Goal: Task Accomplishment & Management: Use online tool/utility

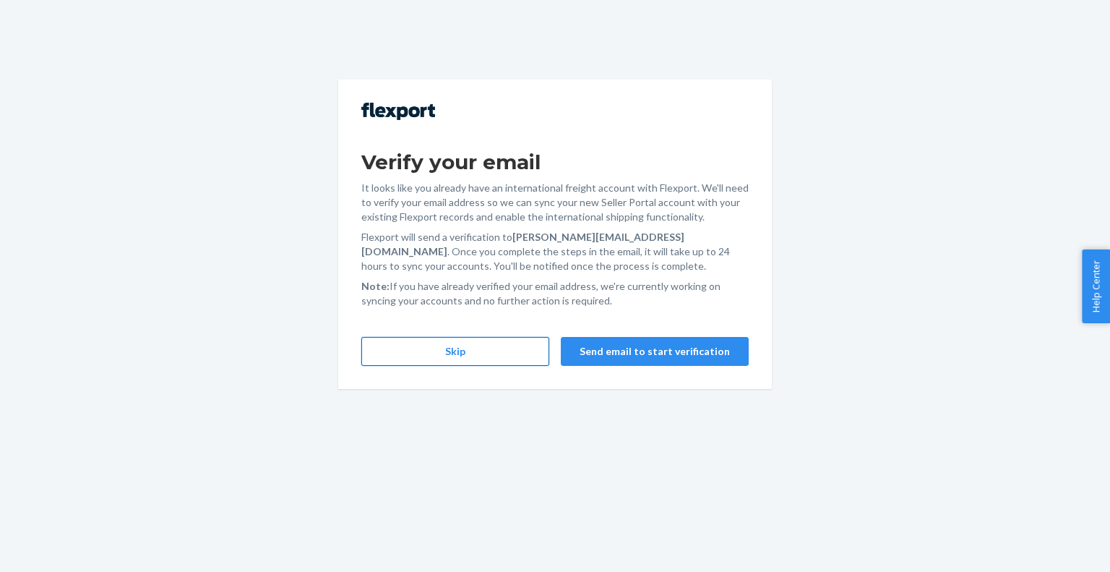
click at [497, 355] on button "Skip" at bounding box center [455, 351] width 188 height 29
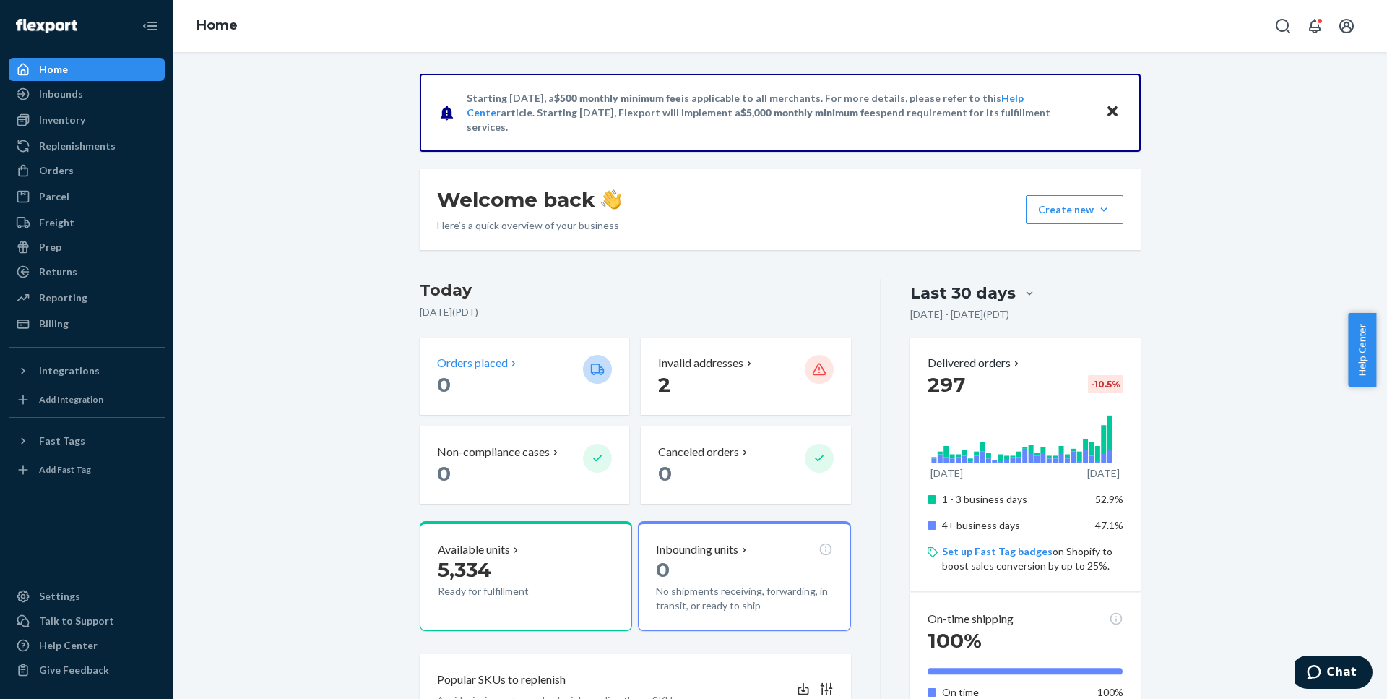
click at [505, 371] on div "Orders placed" at bounding box center [478, 363] width 82 height 17
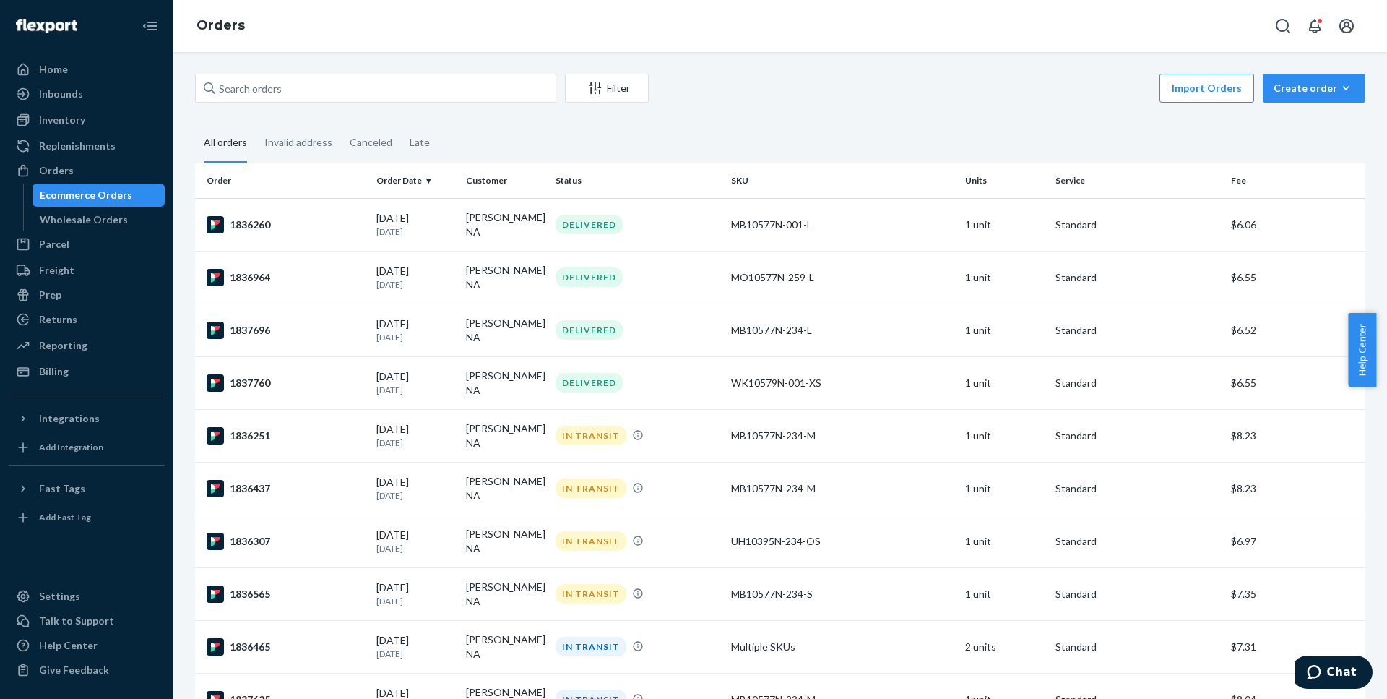
click at [1109, 93] on button "Import Orders" at bounding box center [1207, 88] width 95 height 29
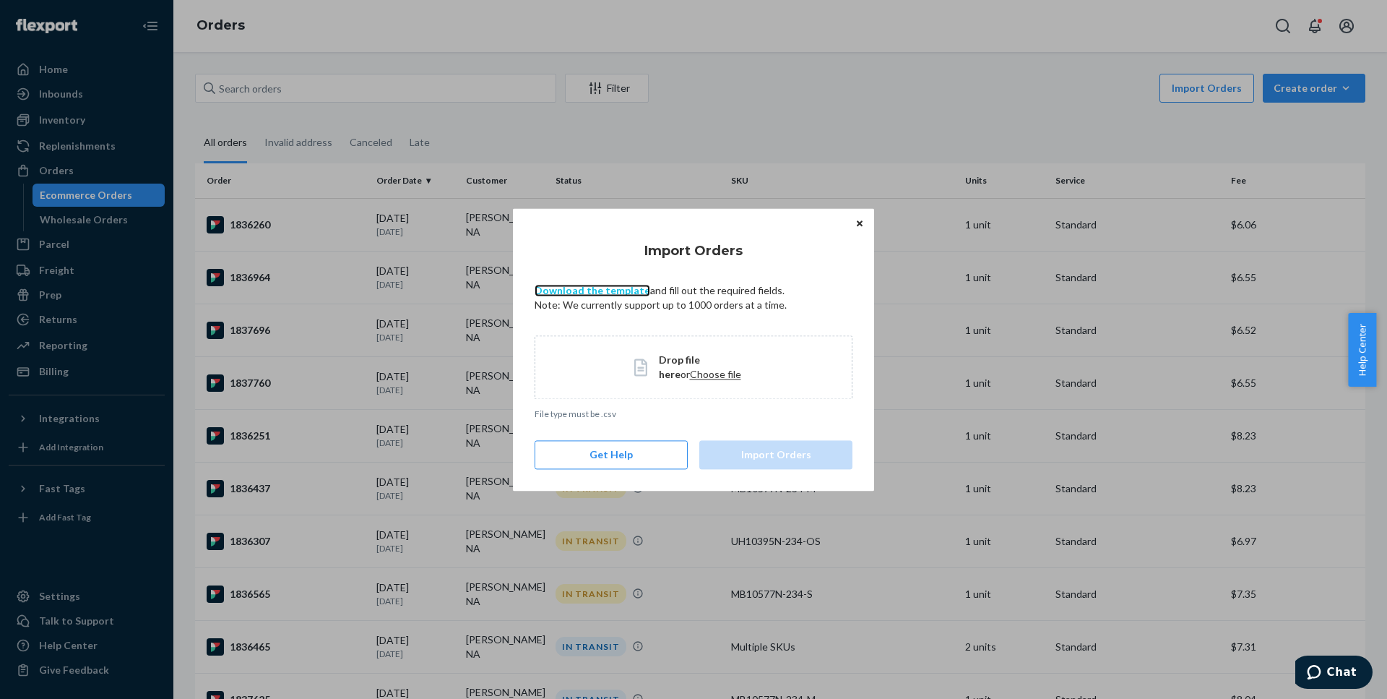
click at [580, 293] on link "Download the template" at bounding box center [593, 290] width 116 height 12
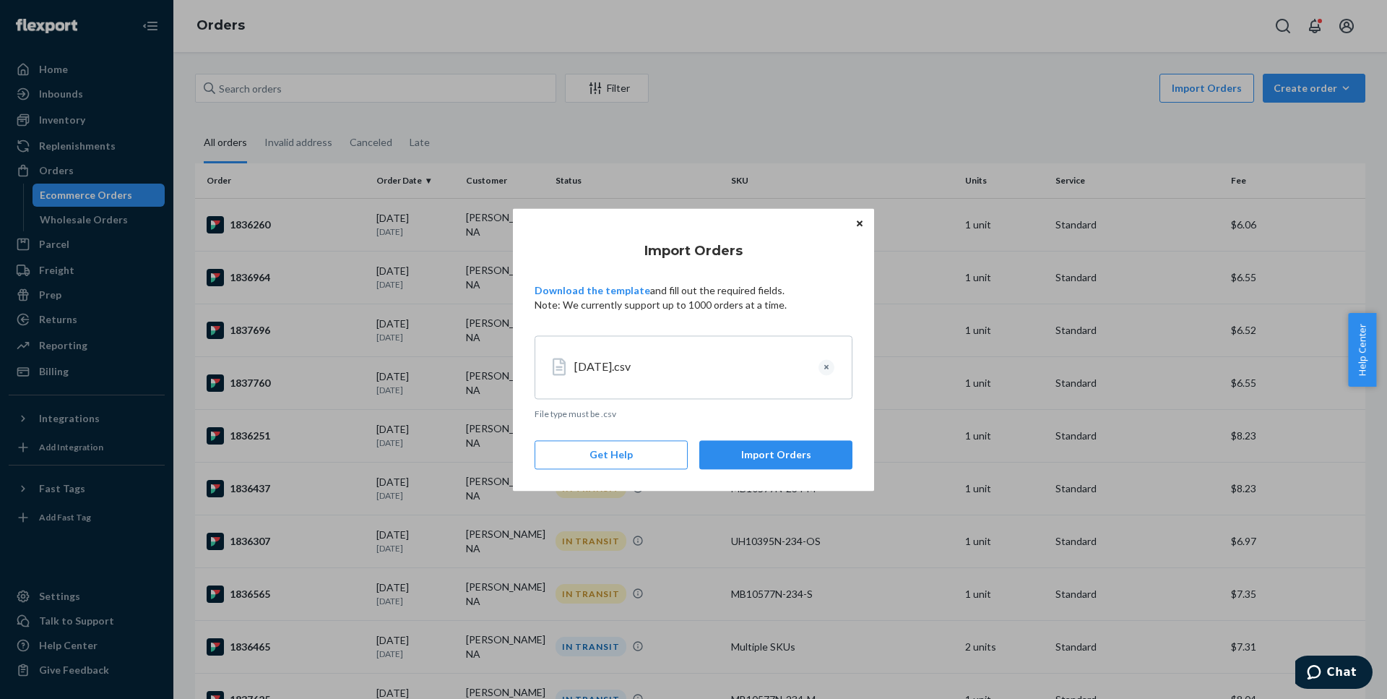
click at [778, 457] on button "Import Orders" at bounding box center [776, 454] width 153 height 29
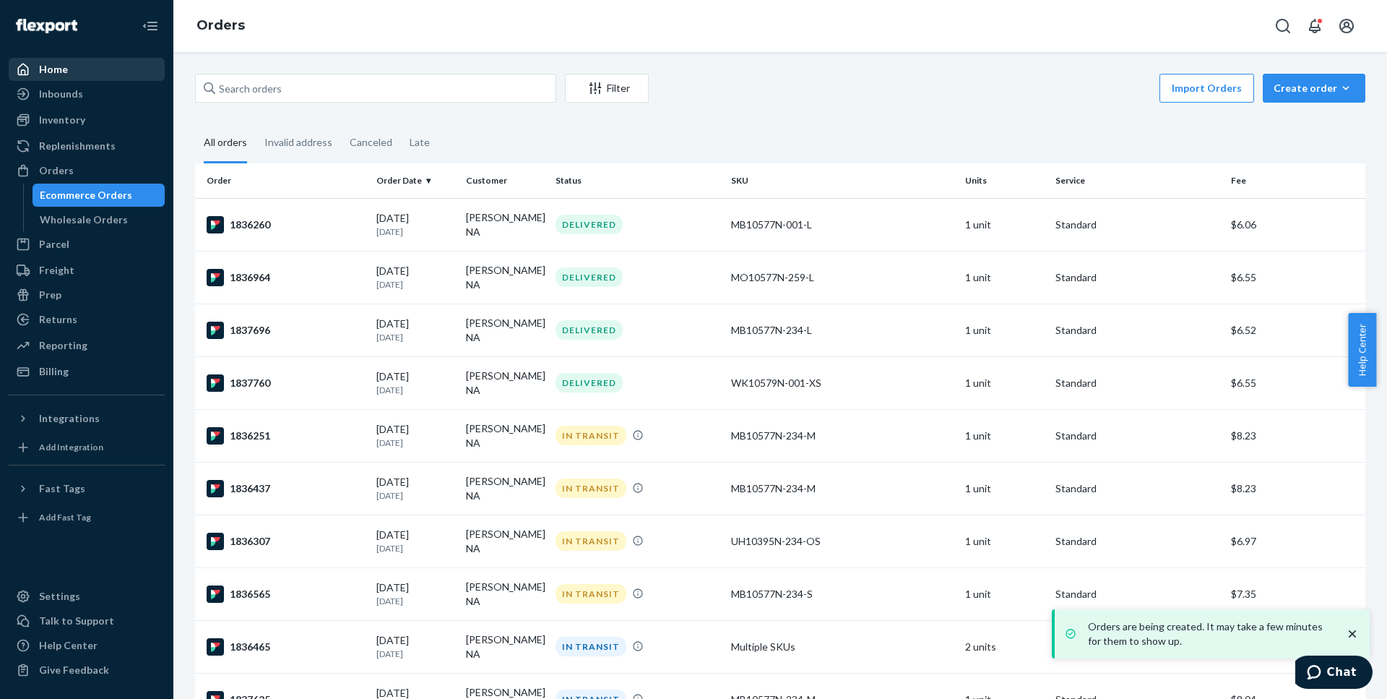
click at [85, 72] on div "Home" at bounding box center [86, 69] width 153 height 20
